Goal: Information Seeking & Learning: Understand process/instructions

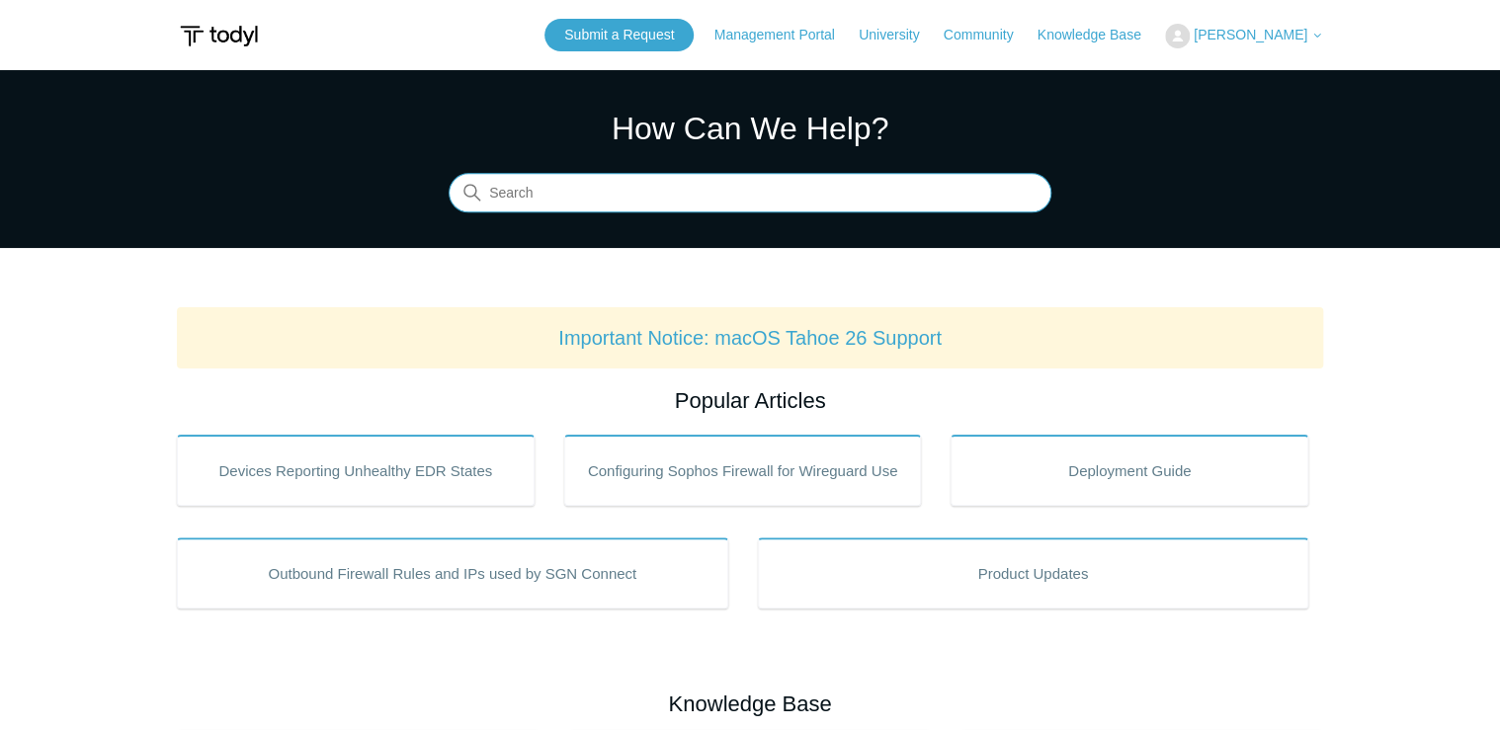
click at [537, 194] on input "Search" at bounding box center [749, 194] width 603 height 40
paste input "install todyl utility agent on linux"
type input "install todyl utility agent on linux"
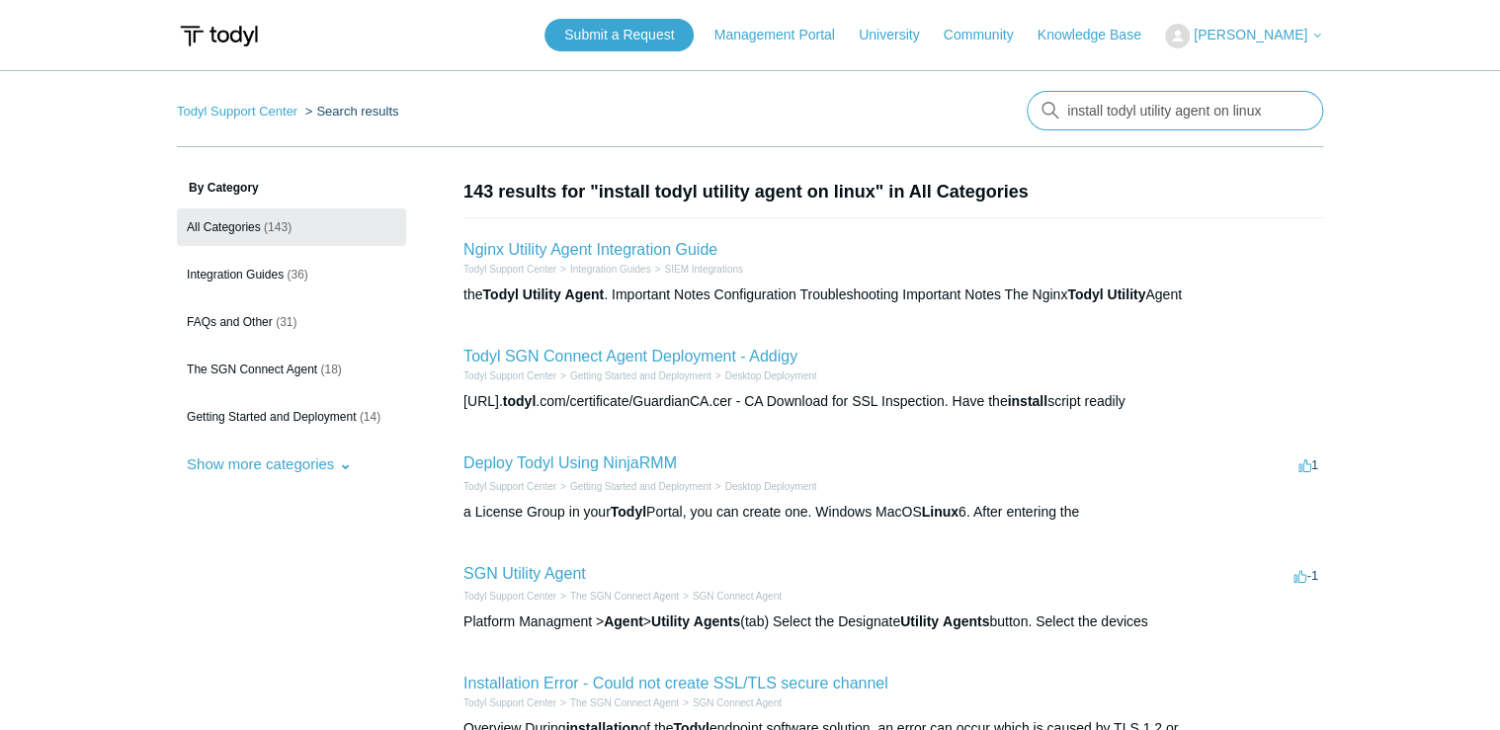
click at [1102, 113] on input "install todyl utility agent on linux" at bounding box center [1174, 111] width 296 height 40
drag, startPoint x: 1229, startPoint y: 111, endPoint x: 745, endPoint y: 99, distance: 484.2
click at [745, 107] on nav "Todyl Support Center Search results There are no matching results in this help …" at bounding box center [750, 119] width 1146 height 56
type input "linux"
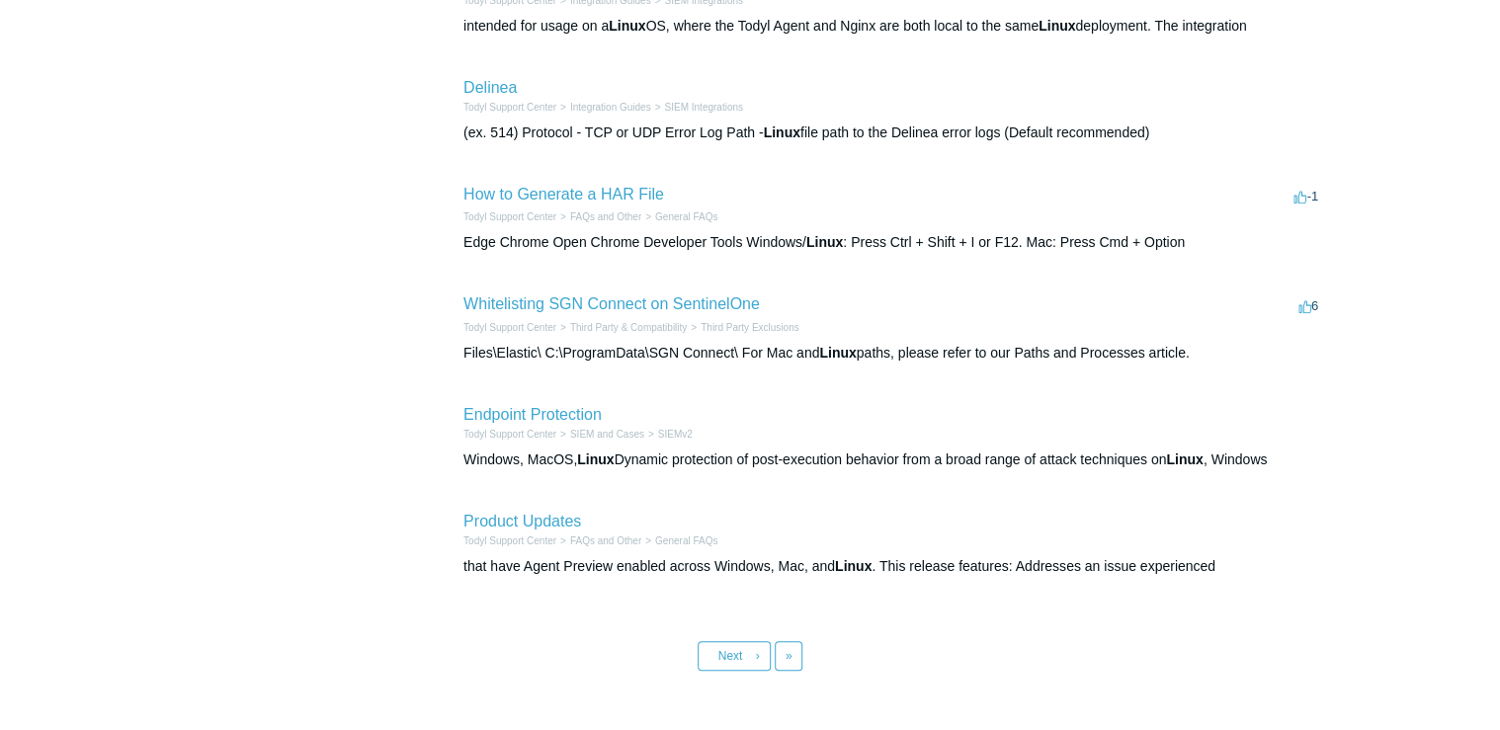
scroll to position [387, 0]
